Goal: Transaction & Acquisition: Book appointment/travel/reservation

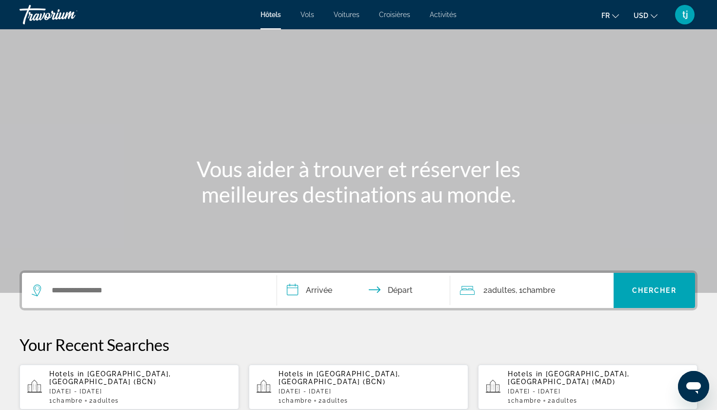
click at [400, 15] on span "Croisières" at bounding box center [394, 15] width 31 height 8
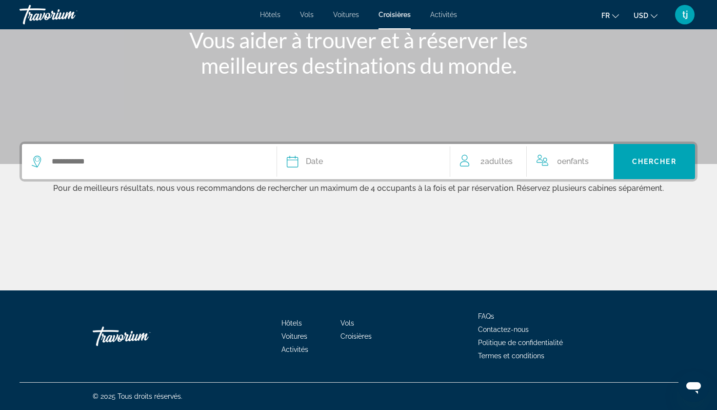
scroll to position [106, 0]
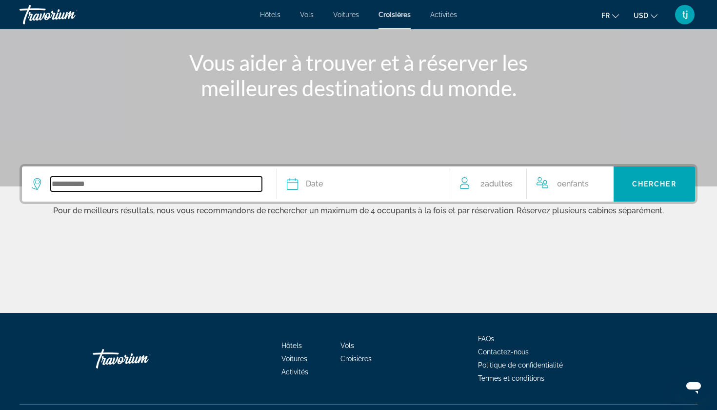
click at [210, 188] on input "Search widget" at bounding box center [156, 184] width 211 height 15
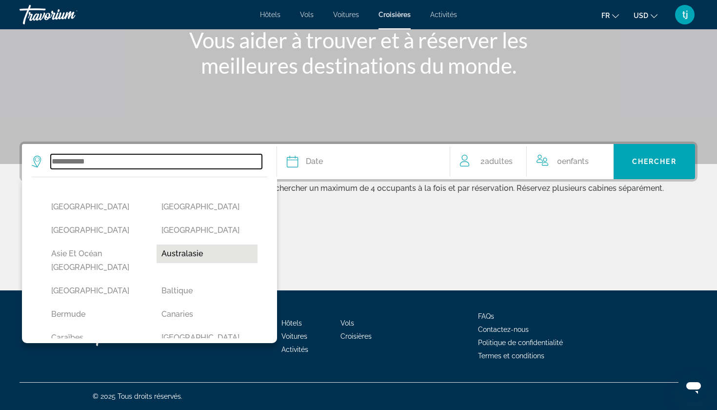
scroll to position [20, 0]
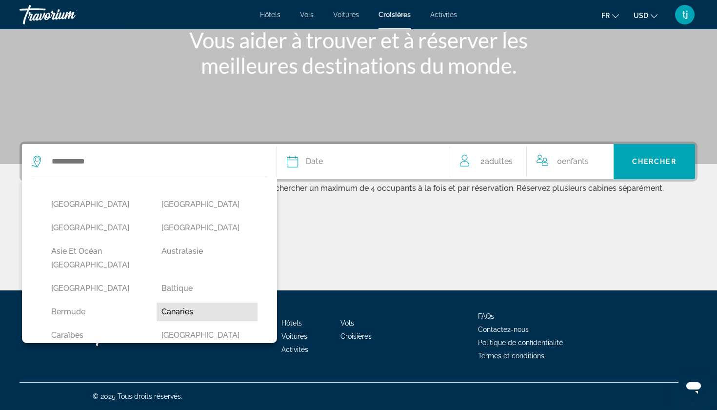
click at [201, 302] on button "Canaries" at bounding box center [207, 311] width 100 height 19
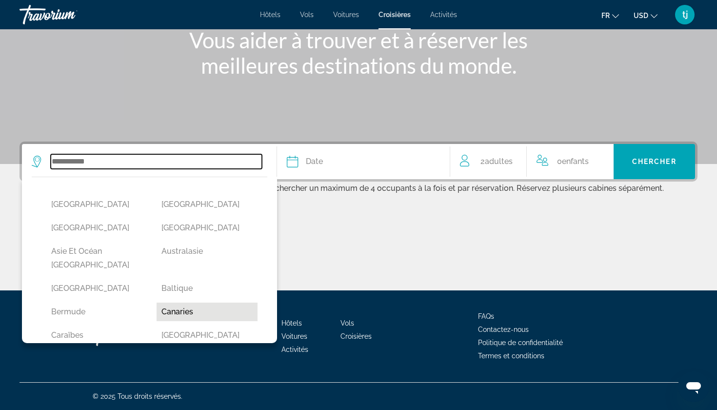
type input "********"
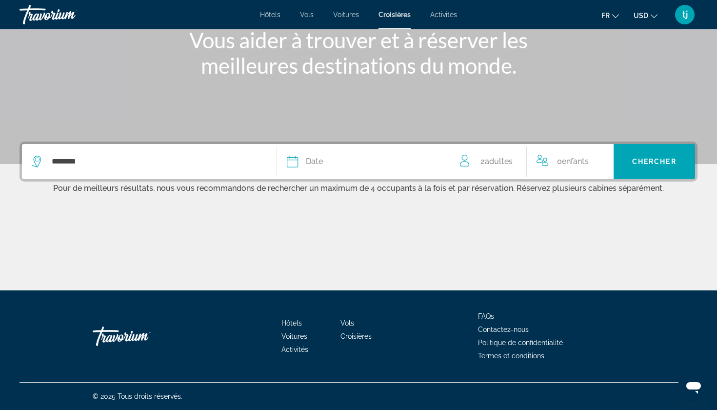
click at [354, 153] on button "Date [PERSON_NAME] Mars Avril Peut Juin Juillet Août Septembre Octobre Novembre…" at bounding box center [363, 161] width 153 height 35
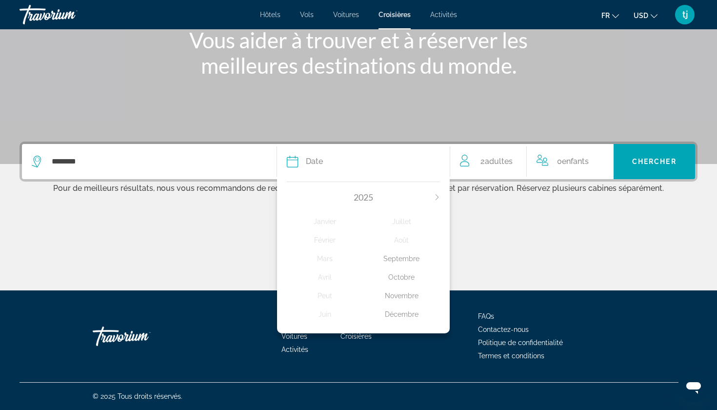
click at [401, 283] on div "Octobre" at bounding box center [401, 277] width 77 height 18
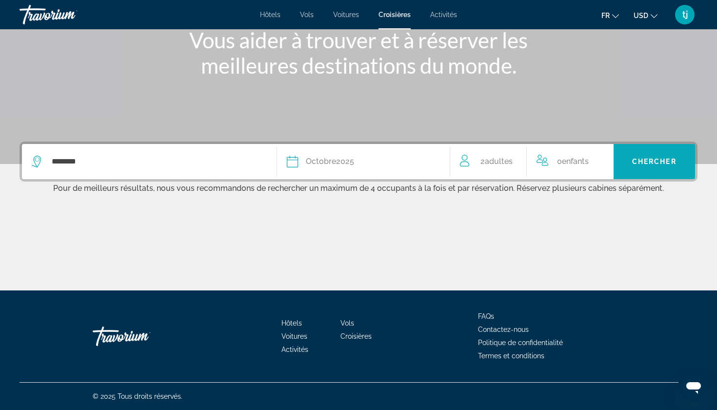
click at [646, 158] on span "Chercher" at bounding box center [654, 162] width 44 height 8
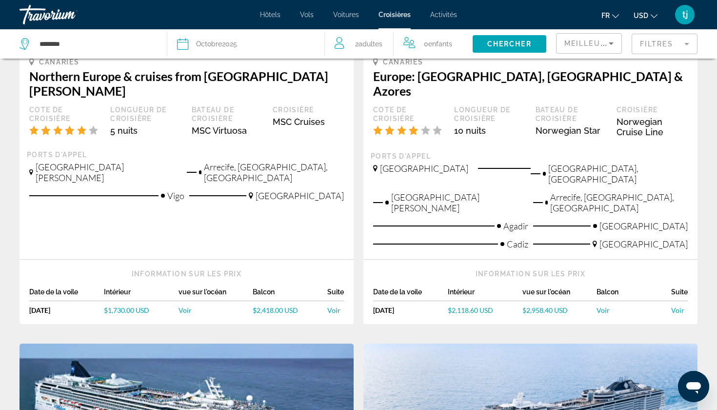
scroll to position [212, 0]
click at [656, 14] on icon "Change currency" at bounding box center [654, 16] width 7 height 7
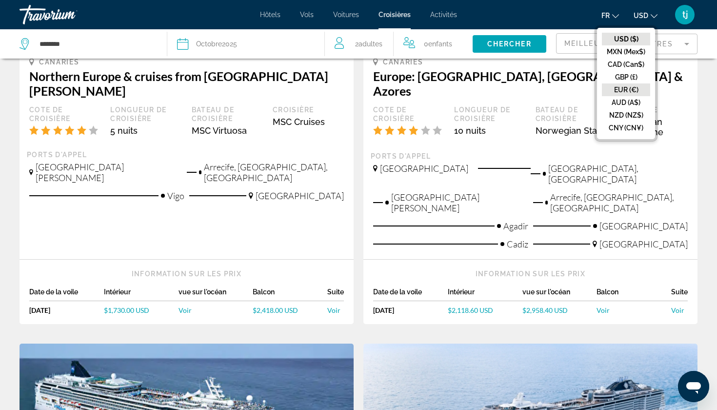
click at [623, 88] on button "EUR (€)" at bounding box center [626, 89] width 48 height 13
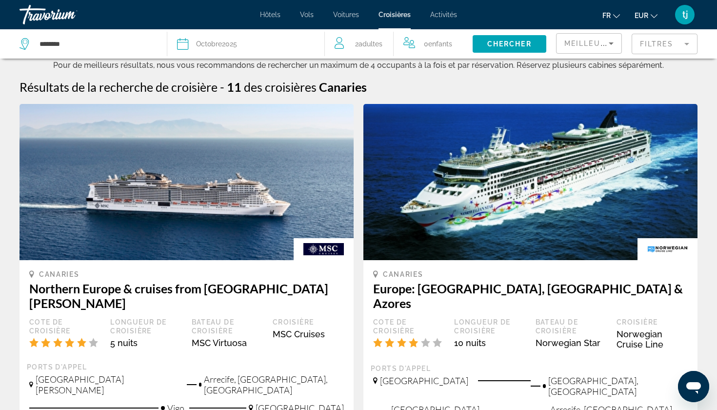
click at [276, 17] on span "Hôtels" at bounding box center [270, 15] width 20 height 8
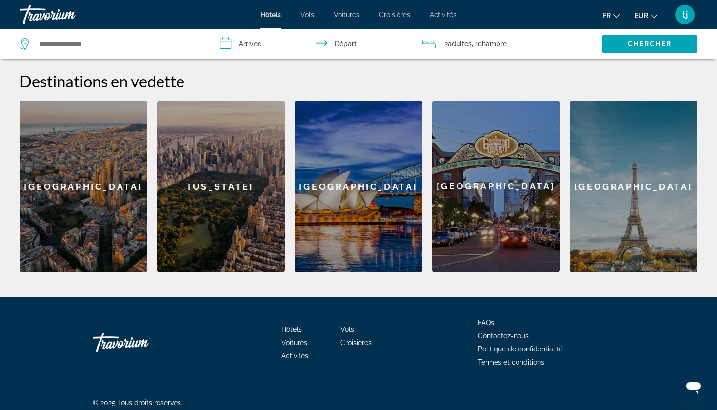
scroll to position [368, 0]
click at [641, 150] on div "[GEOGRAPHIC_DATA]" at bounding box center [634, 186] width 128 height 172
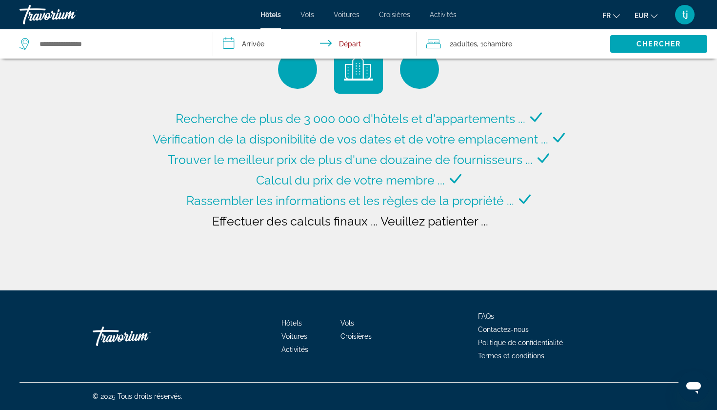
type input "**********"
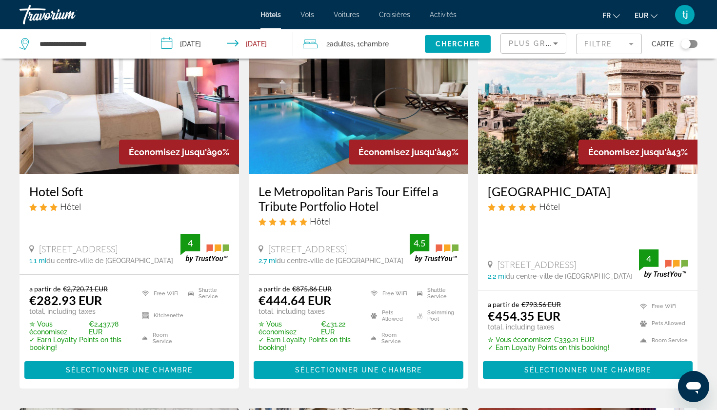
scroll to position [75, 0]
click at [346, 114] on img "Main content" at bounding box center [359, 96] width 220 height 156
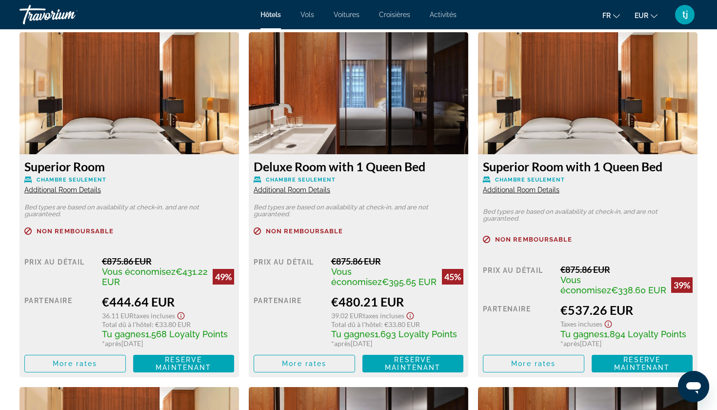
scroll to position [1351, 0]
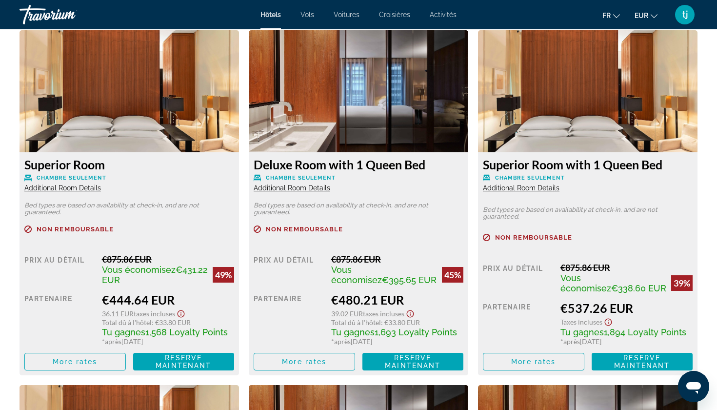
click at [174, 116] on img "Main content" at bounding box center [130, 91] width 220 height 122
click at [147, 121] on img "Main content" at bounding box center [130, 91] width 220 height 122
click at [136, 176] on p "Chambre seulement" at bounding box center [129, 177] width 210 height 7
click at [168, 368] on span "Reserve maintenant" at bounding box center [184, 362] width 56 height 16
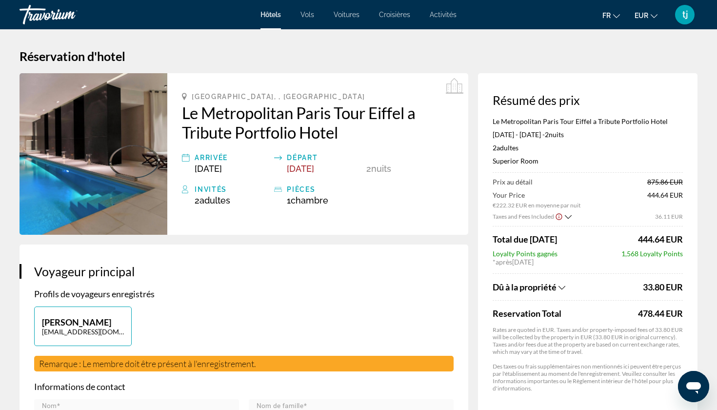
click at [559, 290] on div "Dû à la propriété" at bounding box center [567, 286] width 148 height 11
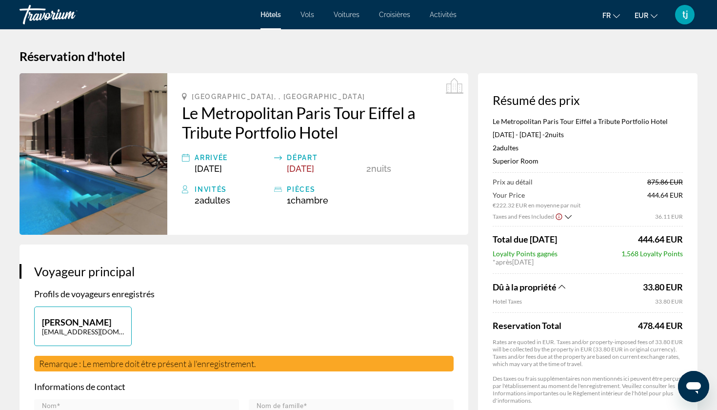
click at [559, 290] on div "Dû à la propriété" at bounding box center [567, 286] width 148 height 11
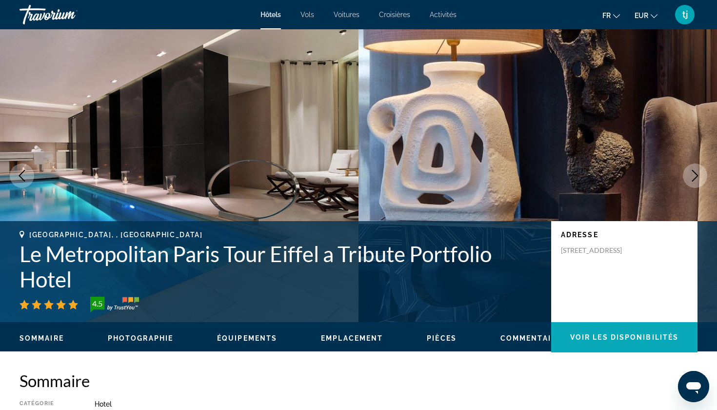
click at [609, 332] on span "Main content" at bounding box center [624, 336] width 146 height 23
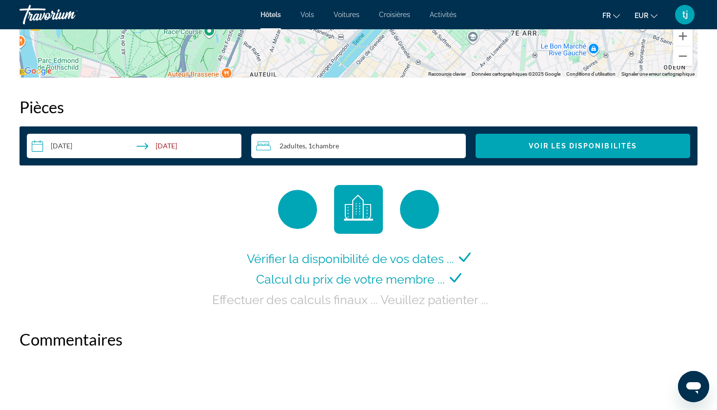
scroll to position [1235, 0]
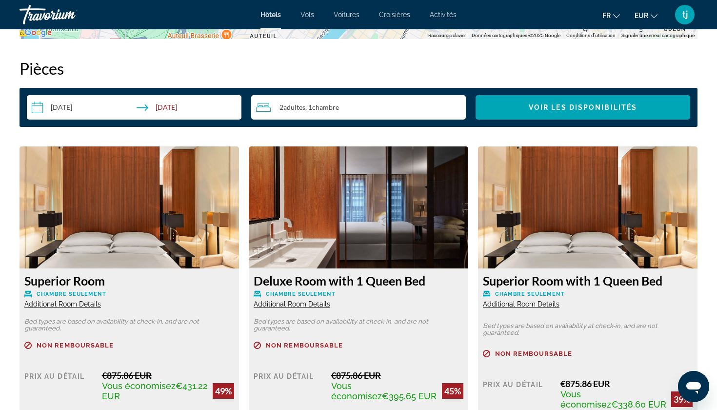
click at [81, 110] on input "**********" at bounding box center [136, 108] width 219 height 27
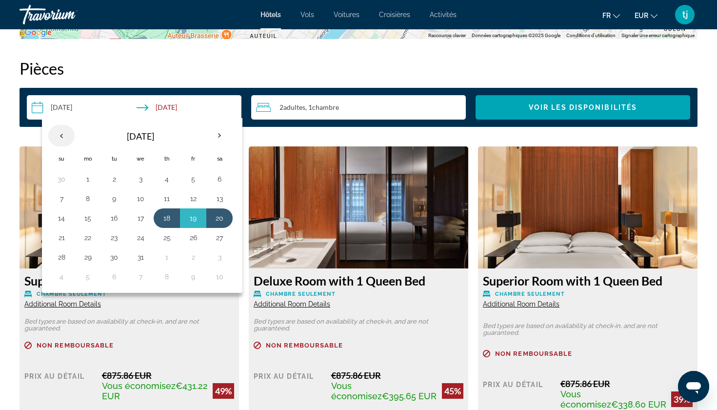
click at [65, 139] on th "Previous month" at bounding box center [61, 135] width 26 height 21
click at [218, 182] on button "1" at bounding box center [220, 179] width 16 height 14
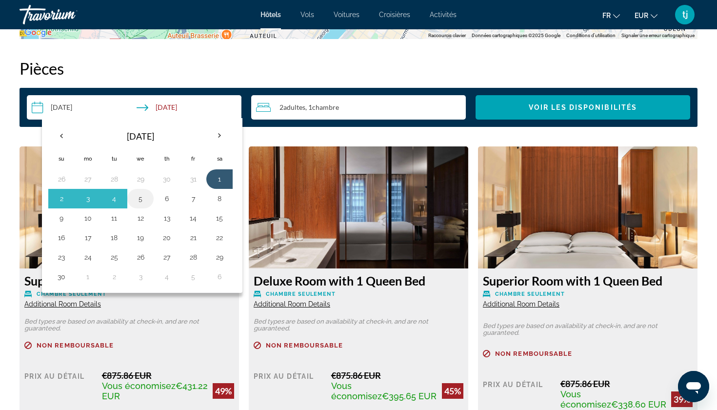
click at [137, 202] on button "5" at bounding box center [141, 199] width 16 height 14
type input "**********"
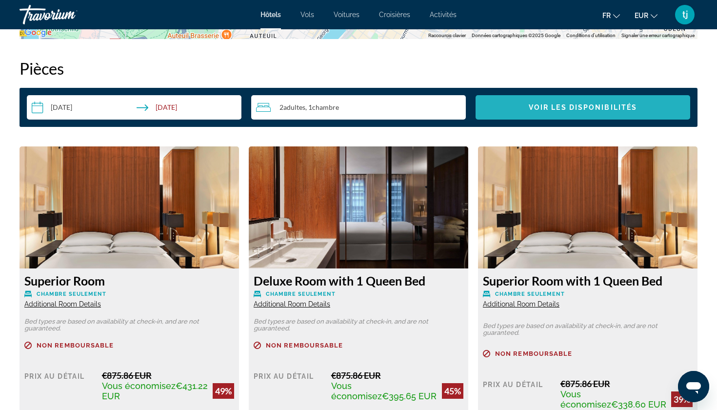
click at [564, 106] on span "Voir les disponibilités" at bounding box center [583, 107] width 108 height 8
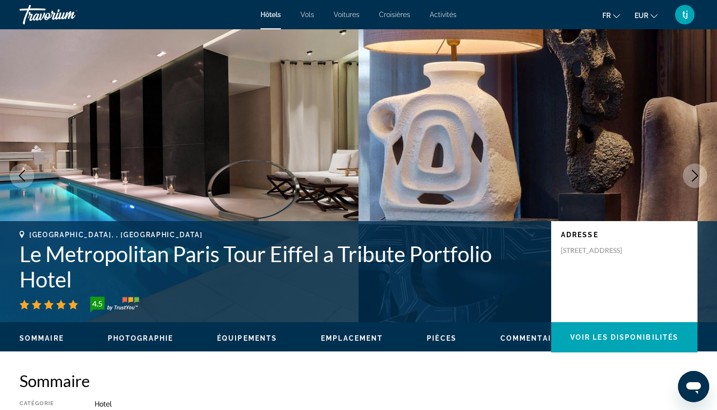
click at [273, 14] on span "Hôtels" at bounding box center [270, 15] width 20 height 8
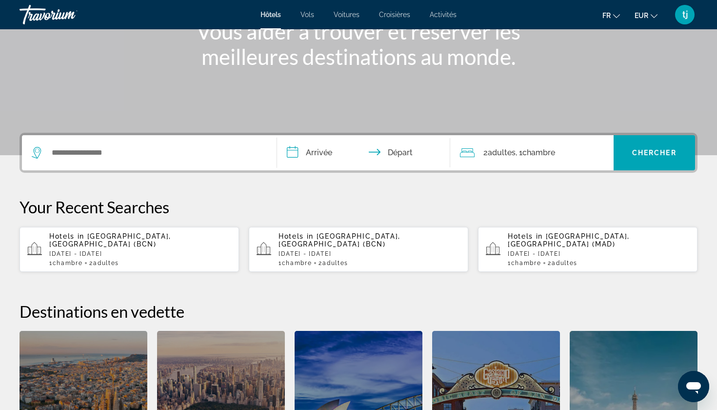
scroll to position [143, 0]
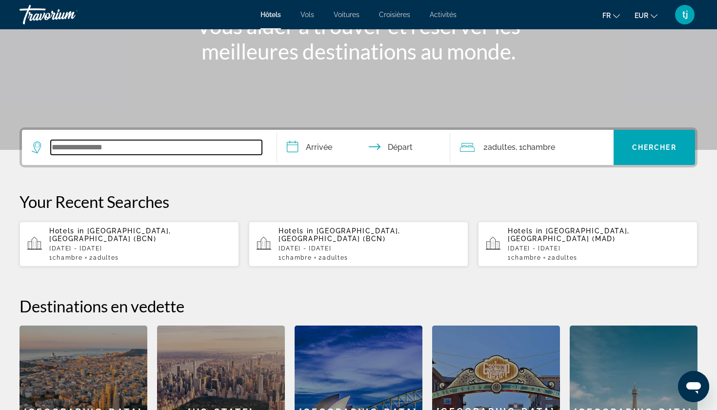
click at [148, 148] on input "Search widget" at bounding box center [156, 147] width 211 height 15
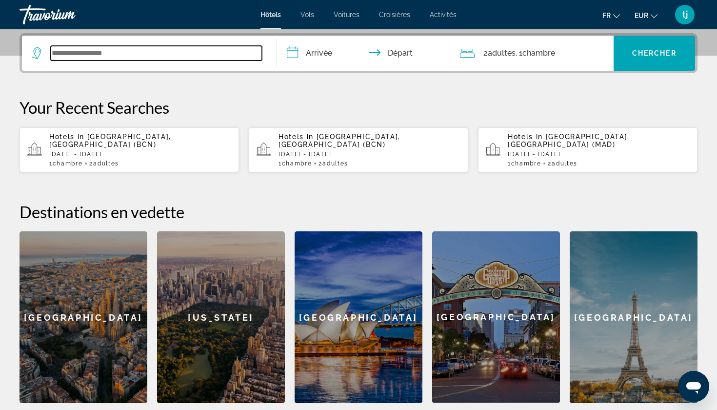
scroll to position [239, 0]
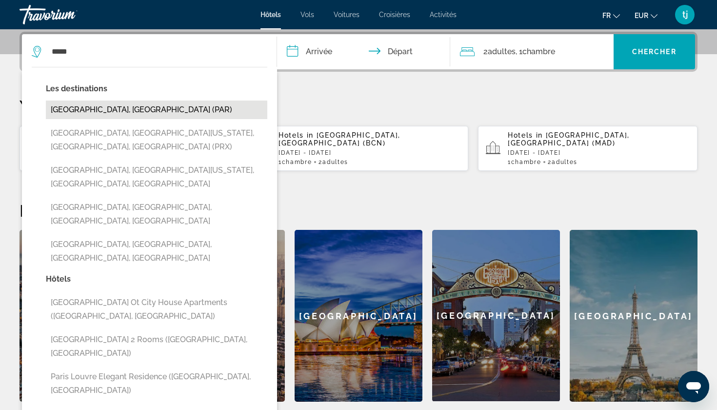
click at [84, 107] on button "[GEOGRAPHIC_DATA], [GEOGRAPHIC_DATA] (PAR)" at bounding box center [156, 109] width 221 height 19
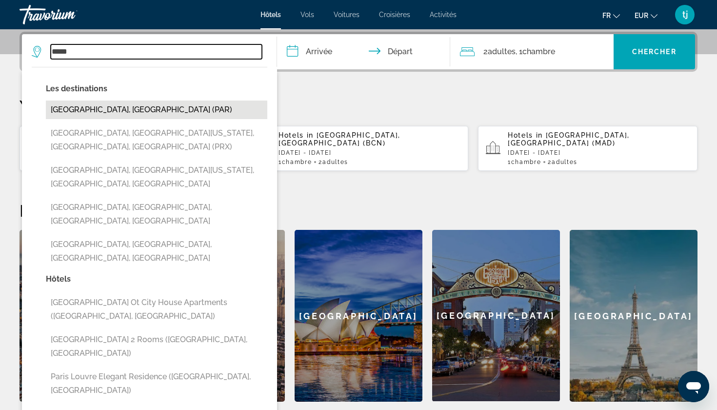
type input "**********"
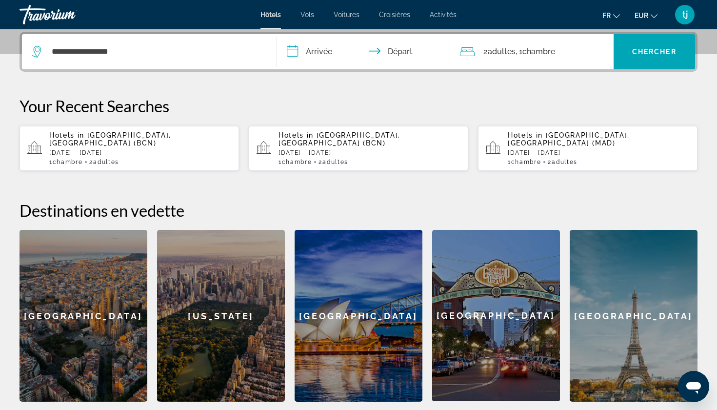
click at [337, 52] on input "**********" at bounding box center [365, 53] width 177 height 38
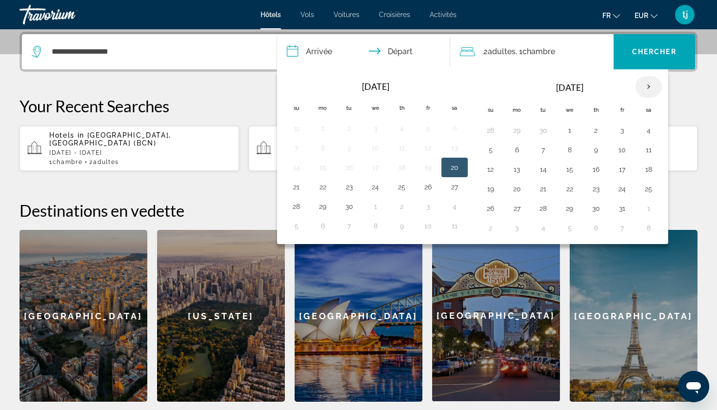
click at [649, 86] on th "Next month" at bounding box center [649, 86] width 26 height 21
click at [645, 129] on button "1" at bounding box center [649, 130] width 16 height 14
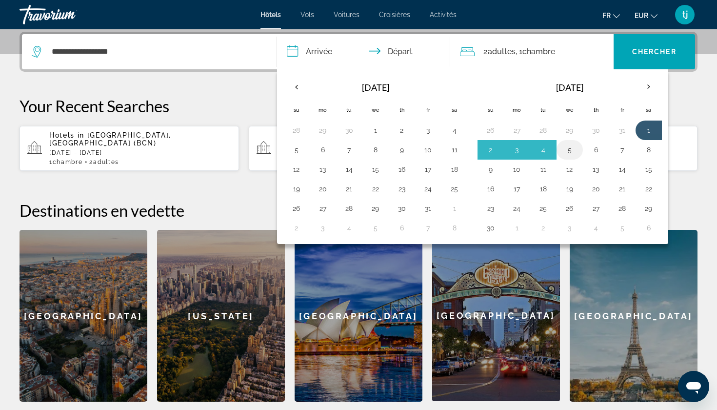
click at [571, 154] on button "5" at bounding box center [570, 150] width 16 height 14
type input "**********"
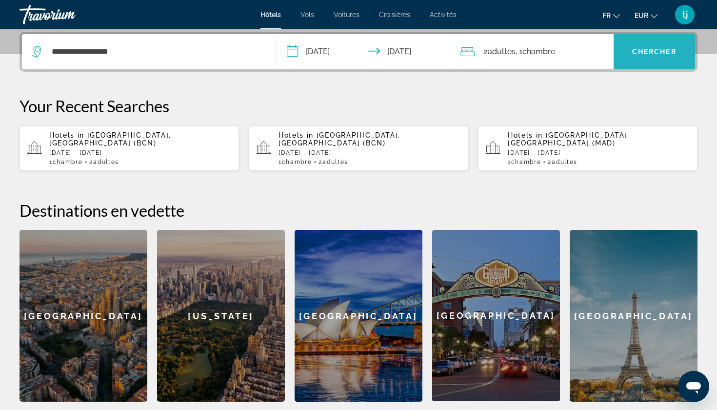
click at [651, 48] on span "Chercher" at bounding box center [654, 52] width 44 height 8
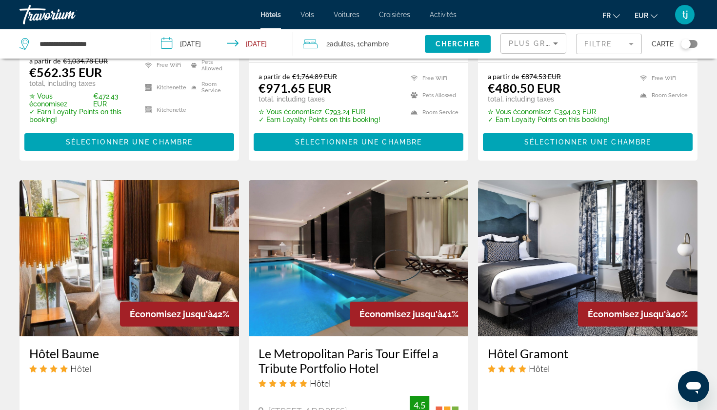
scroll to position [694, 0]
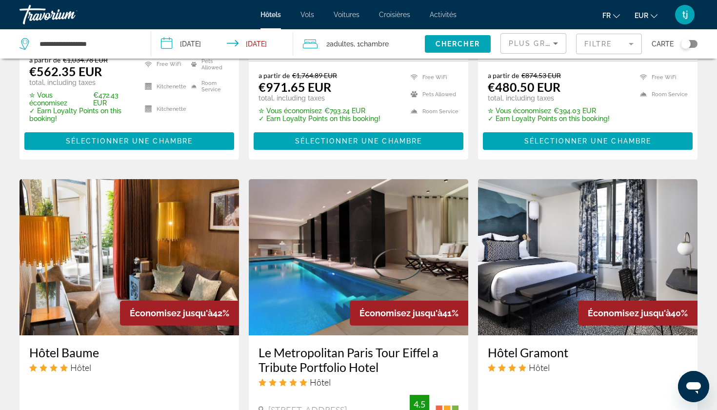
click at [345, 207] on img "Main content" at bounding box center [359, 257] width 220 height 156
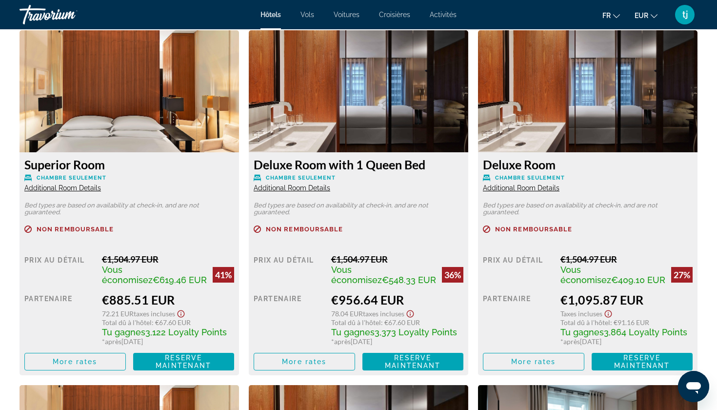
scroll to position [1351, 0]
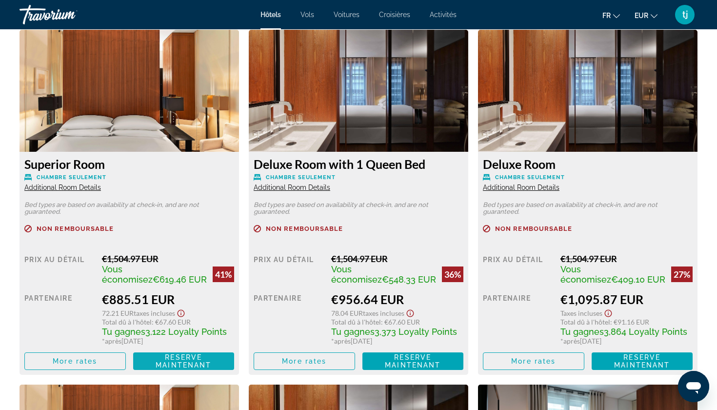
click at [187, 367] on span "Reserve maintenant" at bounding box center [184, 361] width 56 height 16
